Goal: Task Accomplishment & Management: Manage account settings

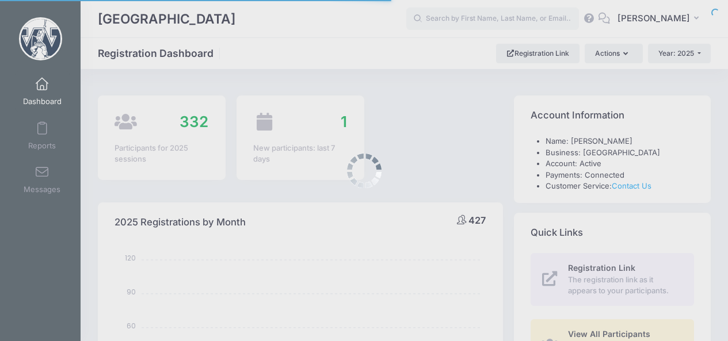
select select
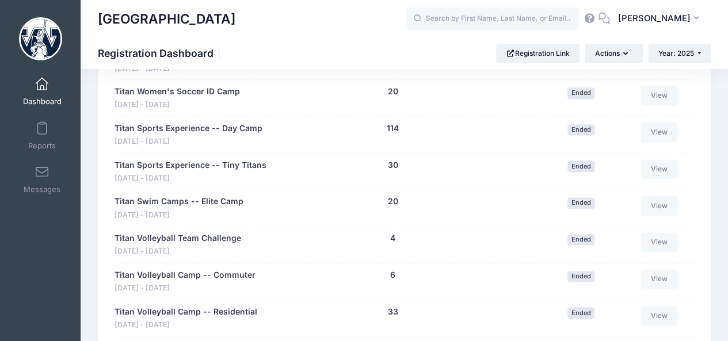
scroll to position [303, 0]
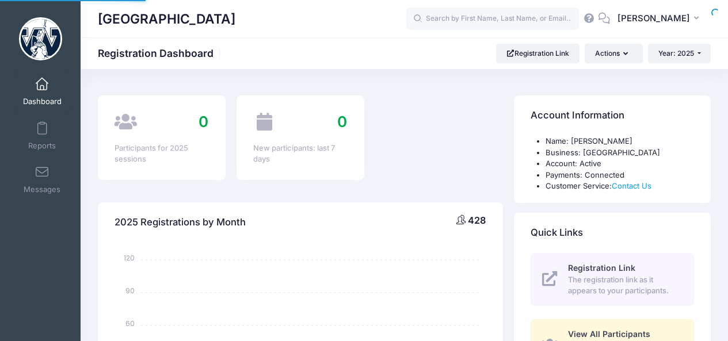
select select
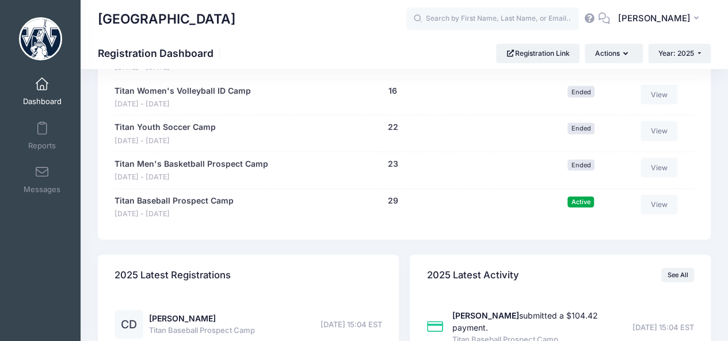
scroll to position [1183, 0]
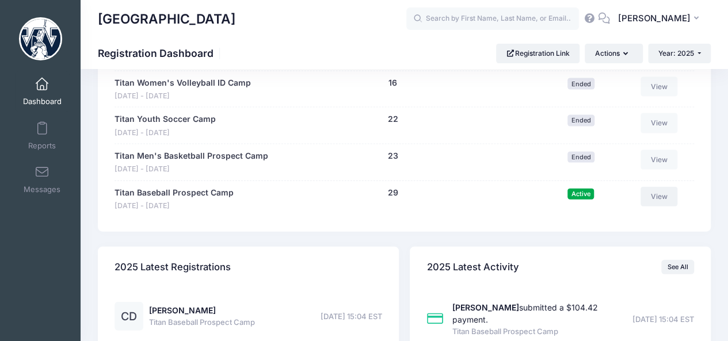
click at [660, 198] on link "View" at bounding box center [658, 197] width 37 height 20
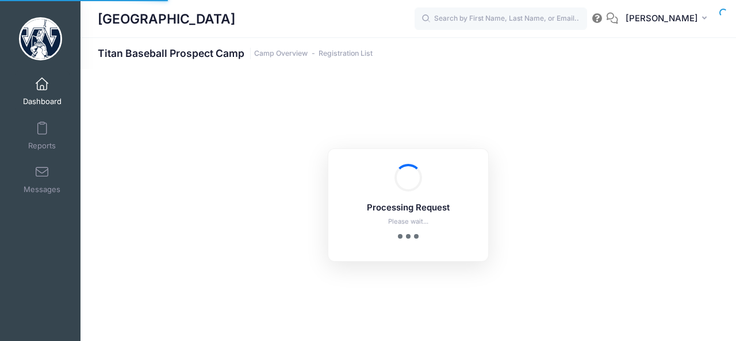
select select "10"
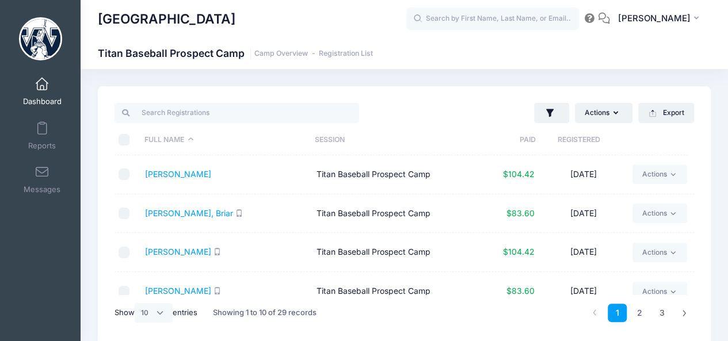
drag, startPoint x: 734, startPoint y: 77, endPoint x: 734, endPoint y: 54, distance: 23.0
click at [728, 54] on html "Processing Request Please wait... Processing Request Please wait... Processing …" at bounding box center [364, 170] width 728 height 341
click at [42, 90] on span at bounding box center [42, 84] width 0 height 13
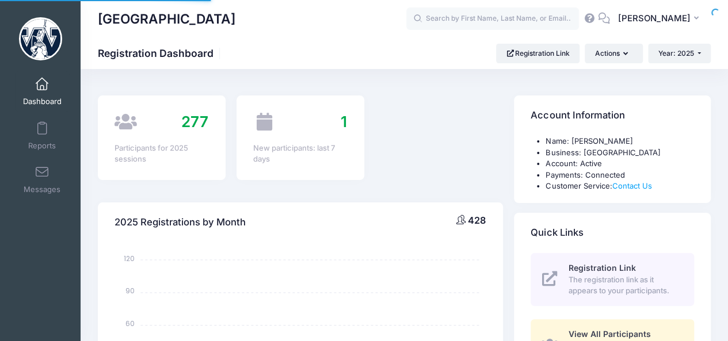
select select
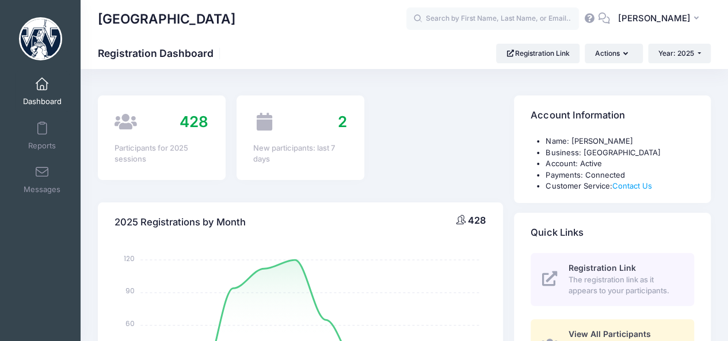
click at [343, 124] on span "2" at bounding box center [342, 122] width 9 height 18
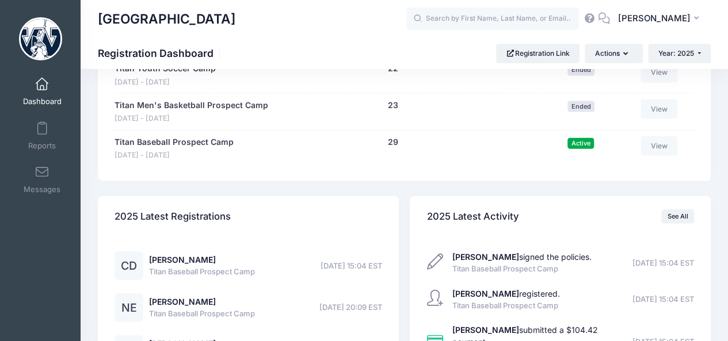
scroll to position [1240, 0]
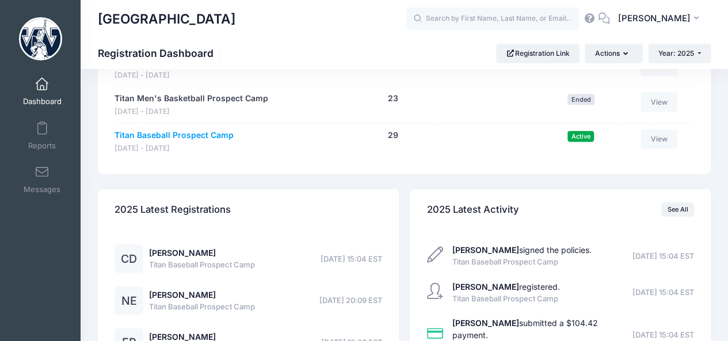
click at [209, 134] on link "Titan Baseball Prospect Camp" at bounding box center [173, 135] width 119 height 12
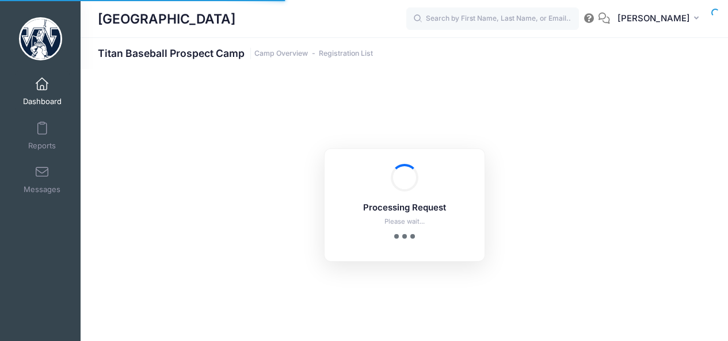
select select "10"
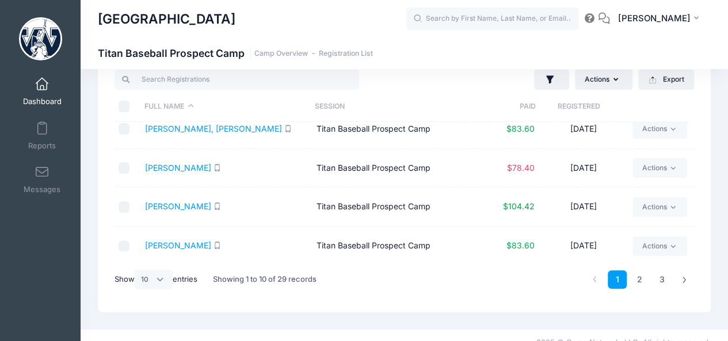
scroll to position [247, 0]
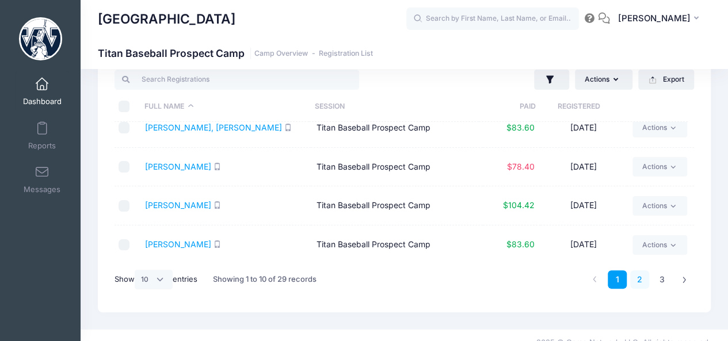
click at [640, 282] on link "2" at bounding box center [639, 279] width 19 height 19
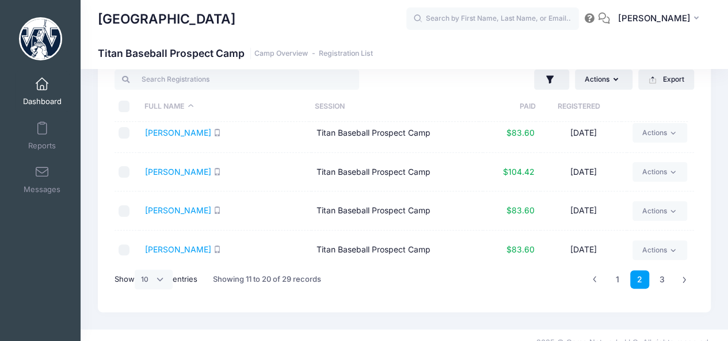
scroll to position [0, 0]
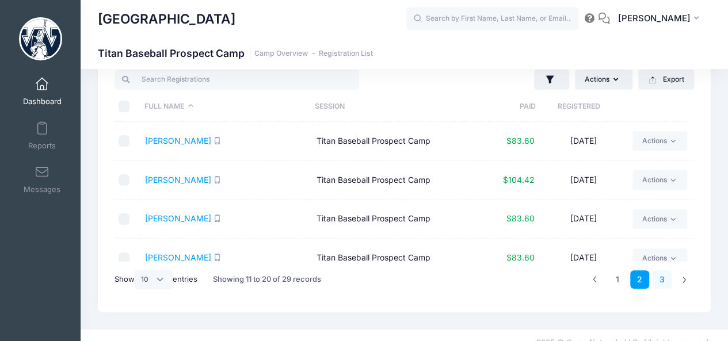
click at [660, 276] on link "3" at bounding box center [661, 279] width 19 height 19
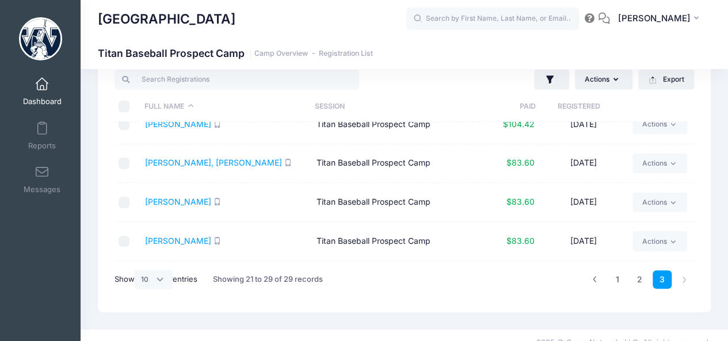
scroll to position [209, 0]
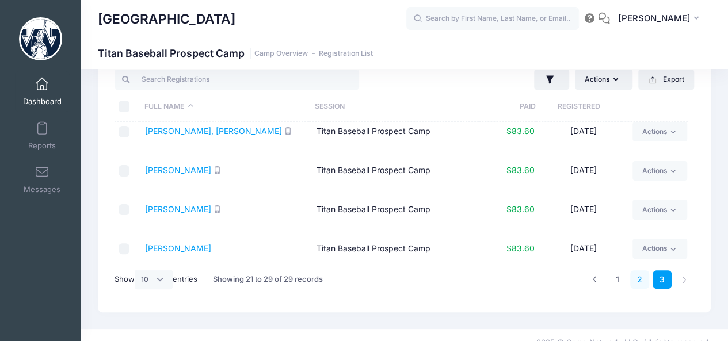
click at [638, 277] on link "2" at bounding box center [639, 279] width 19 height 19
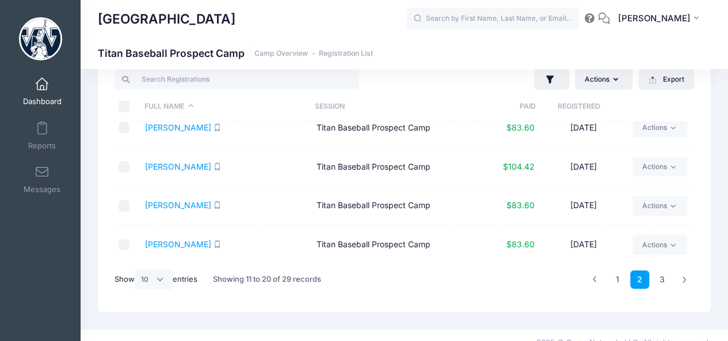
scroll to position [0, 0]
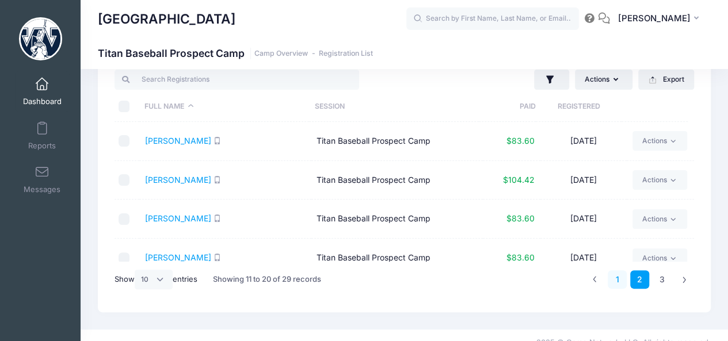
click at [620, 274] on link "1" at bounding box center [617, 279] width 19 height 19
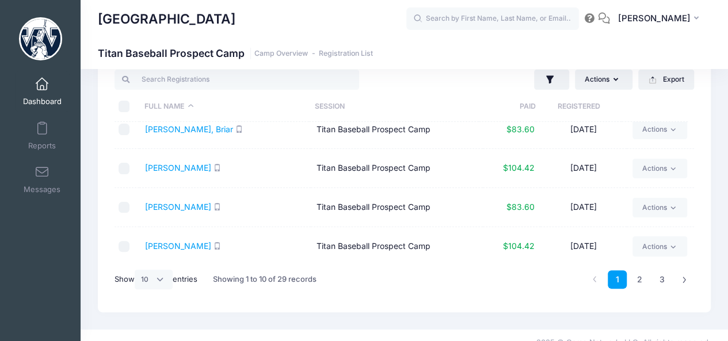
scroll to position [49, 0]
click at [175, 165] on link "DeSalvo, Carlo" at bounding box center [178, 169] width 66 height 10
click at [42, 85] on span at bounding box center [42, 84] width 0 height 13
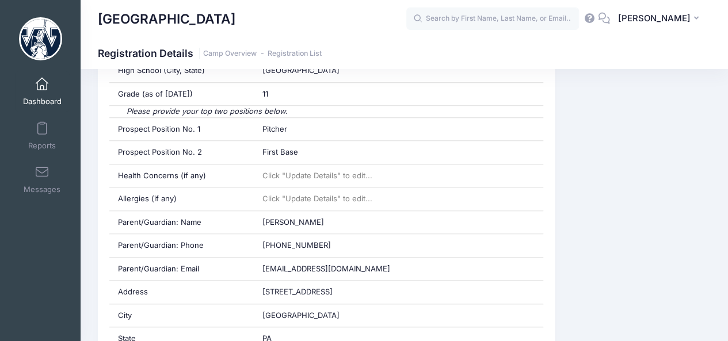
scroll to position [433, 0]
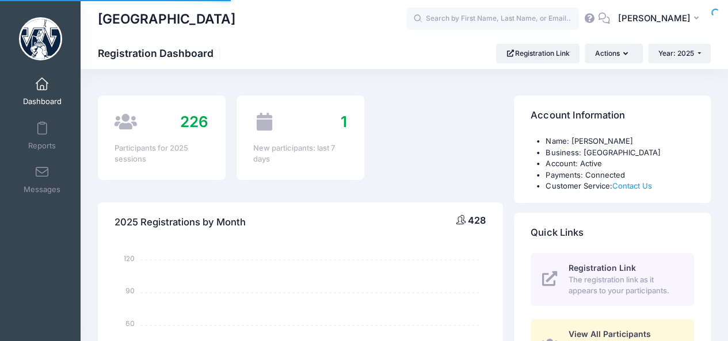
select select
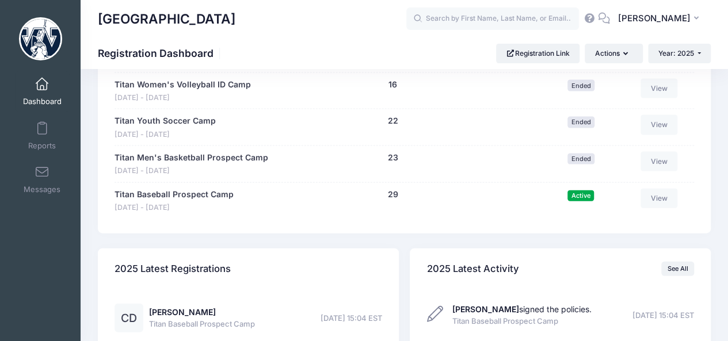
scroll to position [1177, 0]
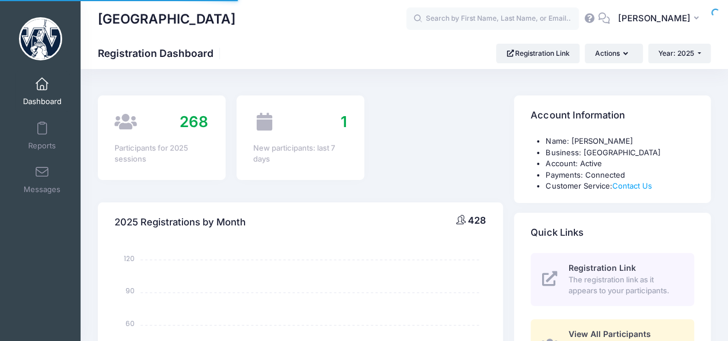
select select
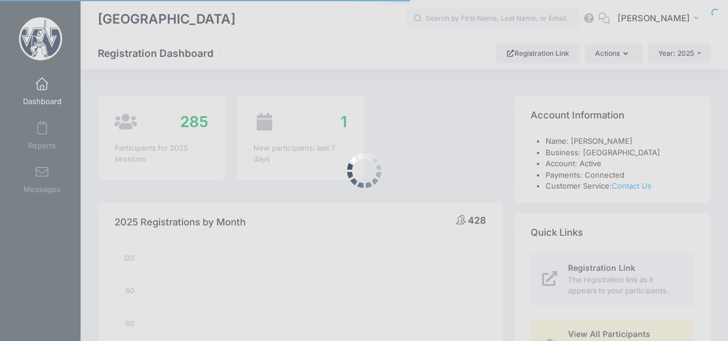
select select
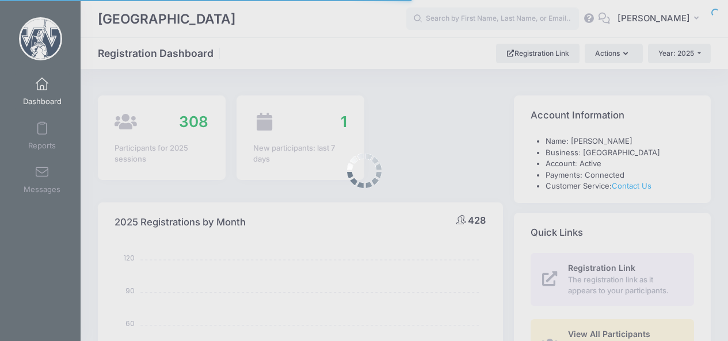
select select
